Goal: Information Seeking & Learning: Learn about a topic

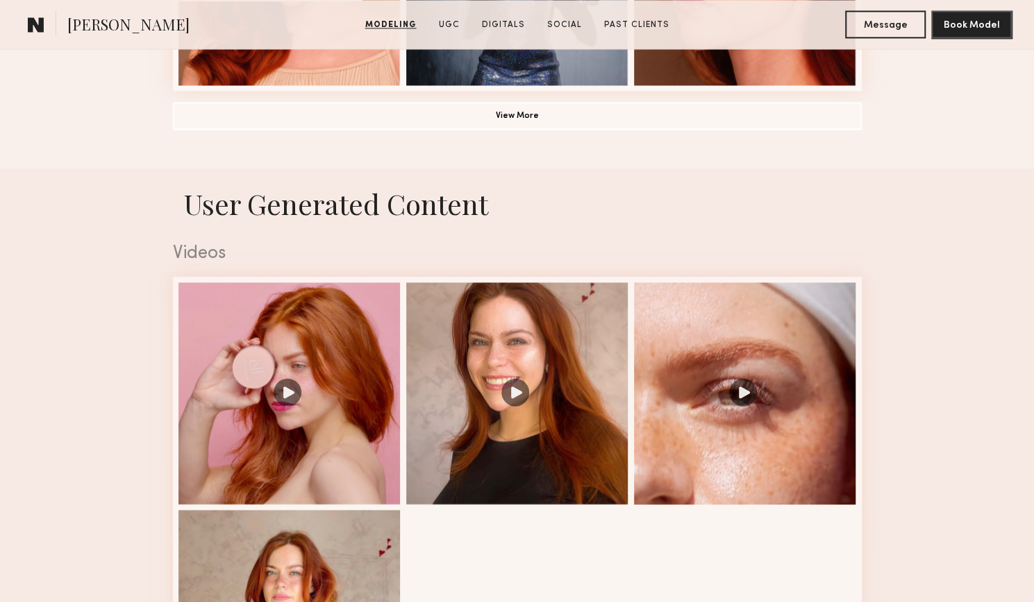
scroll to position [1757, 0]
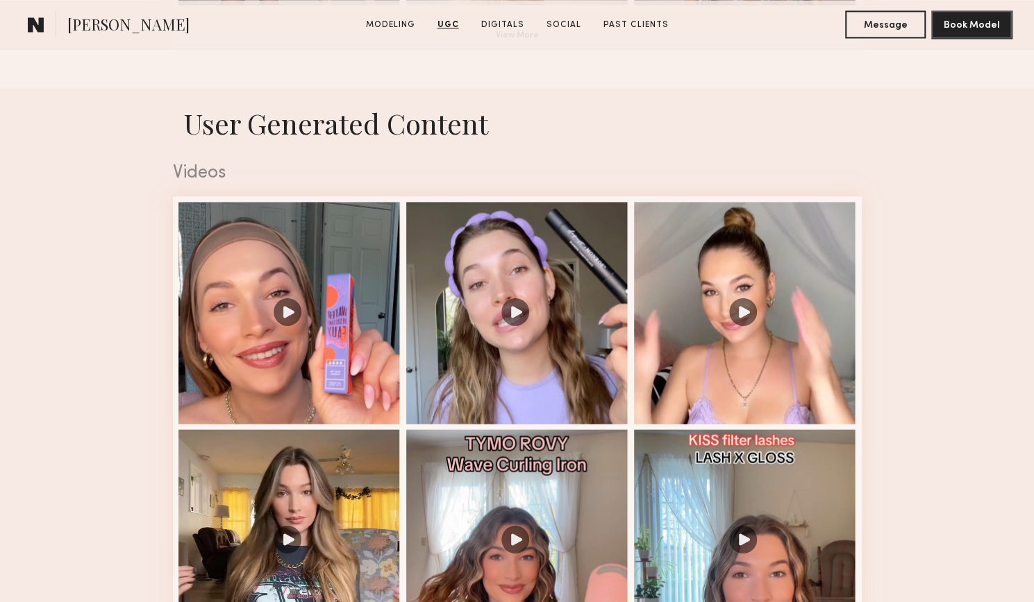
scroll to position [1298, 0]
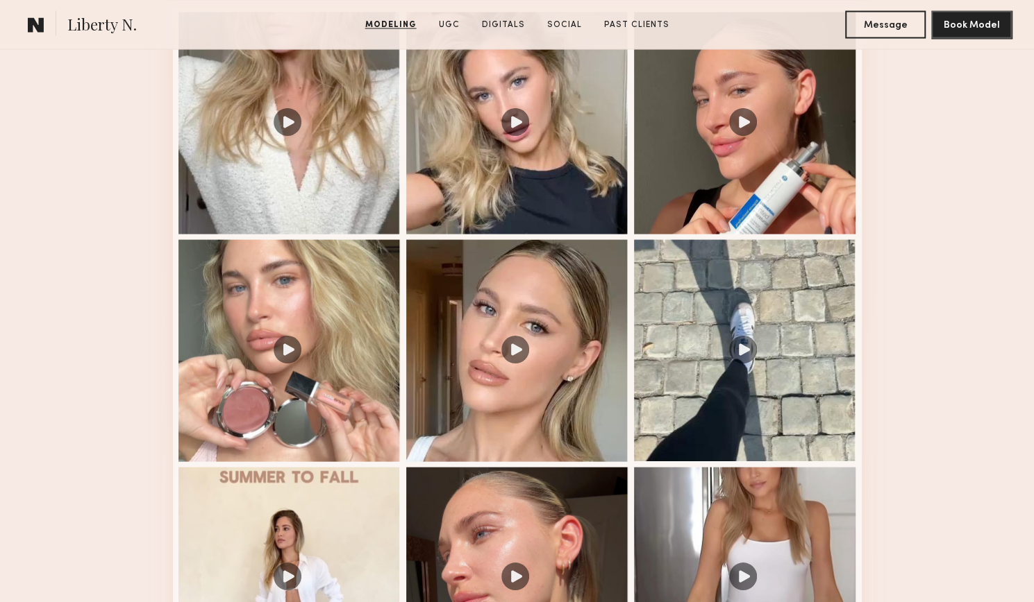
scroll to position [1519, 0]
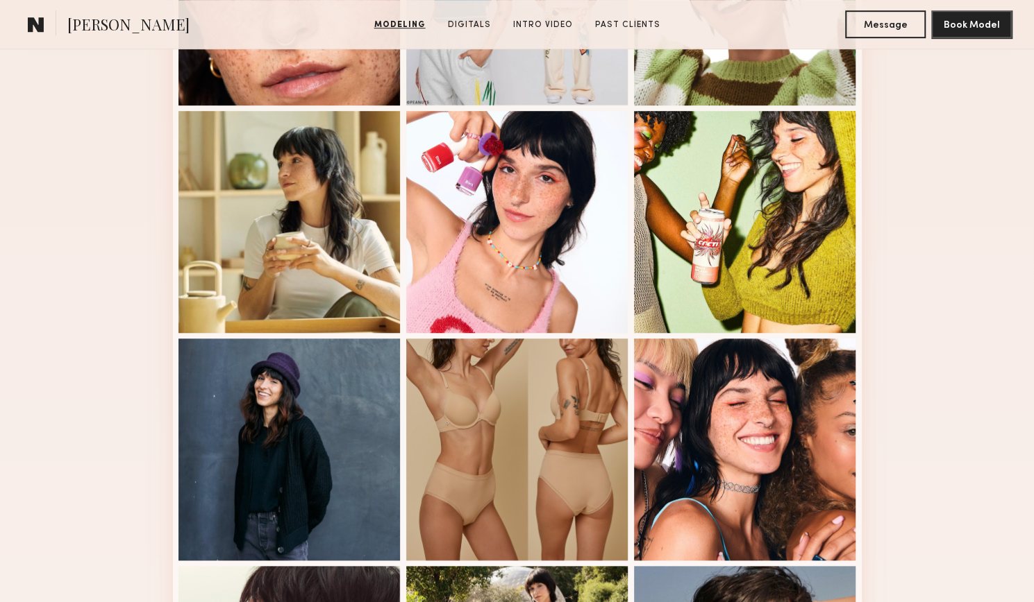
scroll to position [1054, 0]
